Goal: Task Accomplishment & Management: Use online tool/utility

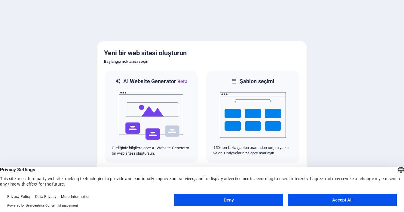
click at [239, 202] on button "Deny" at bounding box center [228, 200] width 109 height 12
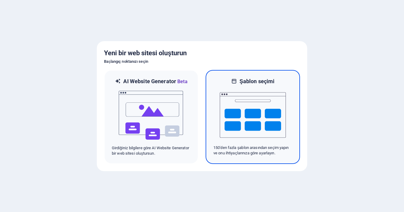
click at [242, 118] on img at bounding box center [253, 115] width 66 height 60
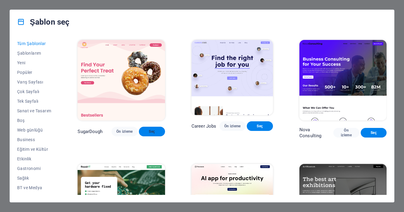
click at [158, 129] on span "Seç" at bounding box center [152, 131] width 17 height 5
